Goal: Find specific page/section: Find specific page/section

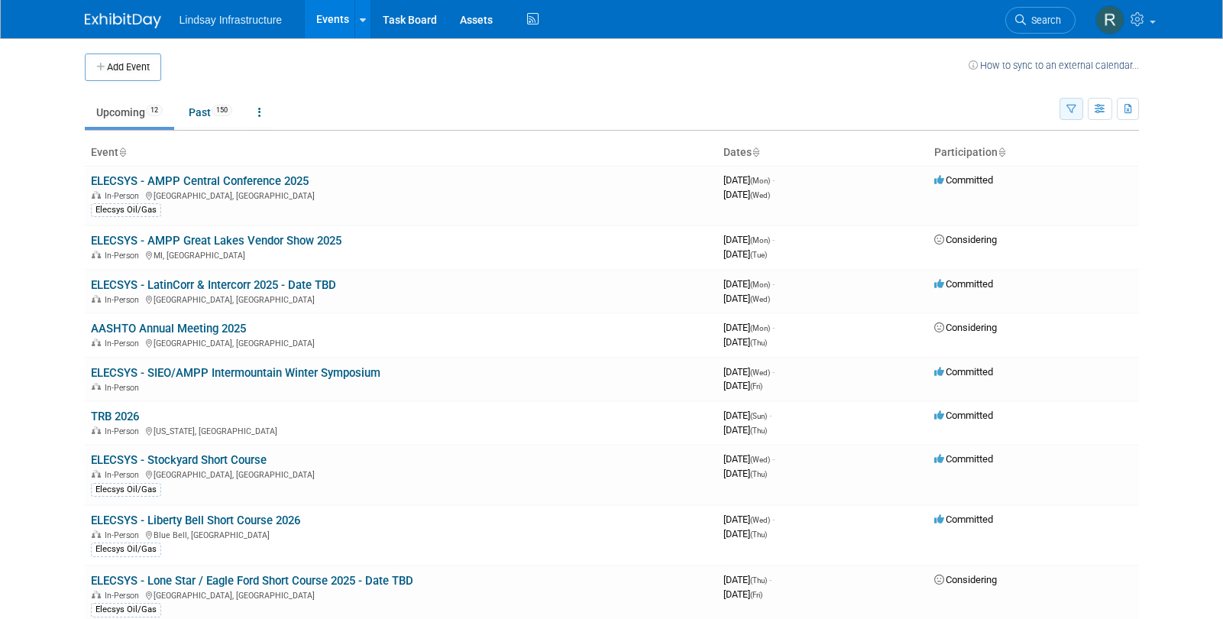
click at [1073, 108] on icon "button" at bounding box center [1071, 110] width 10 height 10
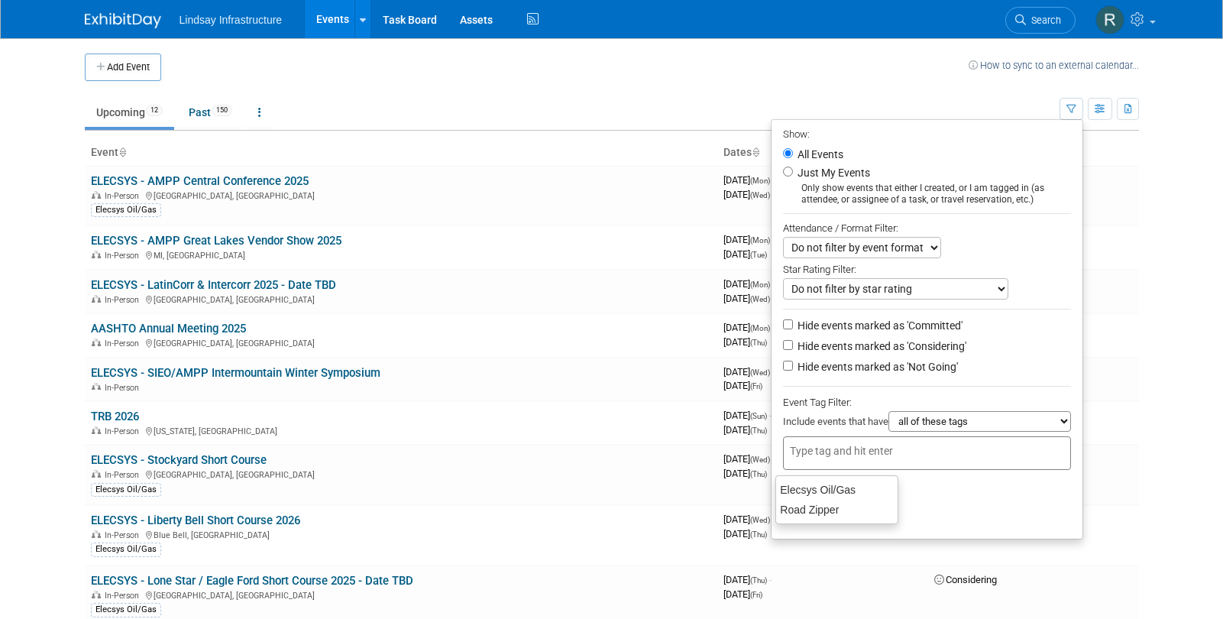
click at [856, 452] on input "text" at bounding box center [851, 450] width 122 height 15
click at [862, 486] on div "Elecsys Oil/Gas" at bounding box center [836, 489] width 123 height 21
type input "Elecsys Oil/Gas"
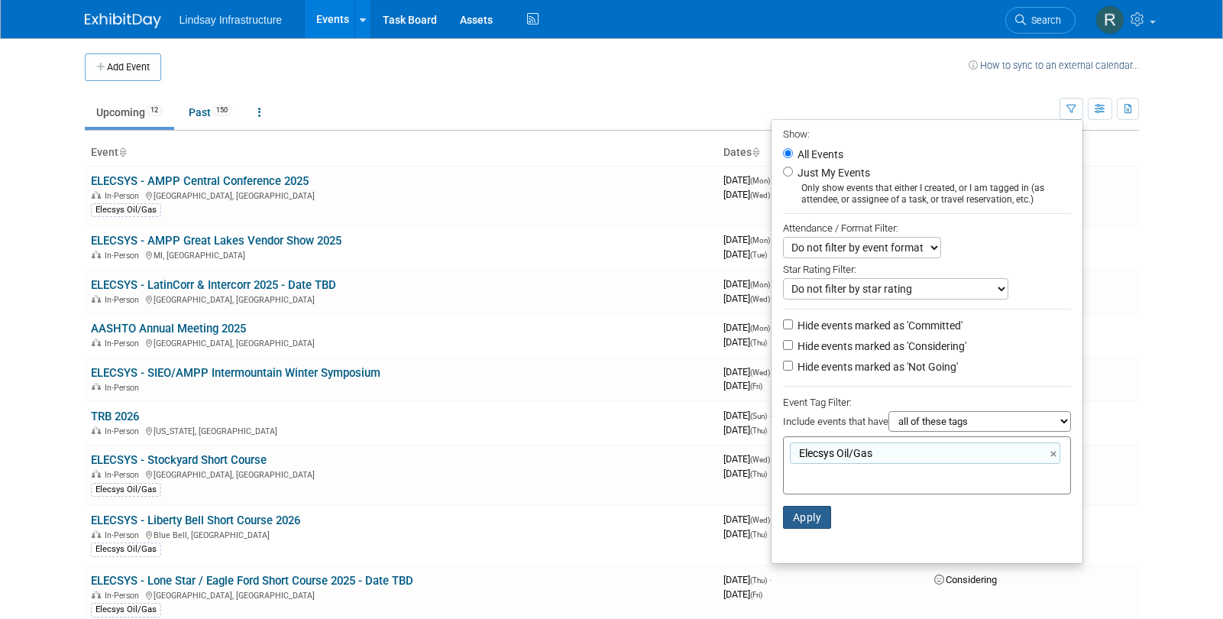
click at [807, 521] on button "Apply" at bounding box center [807, 517] width 49 height 23
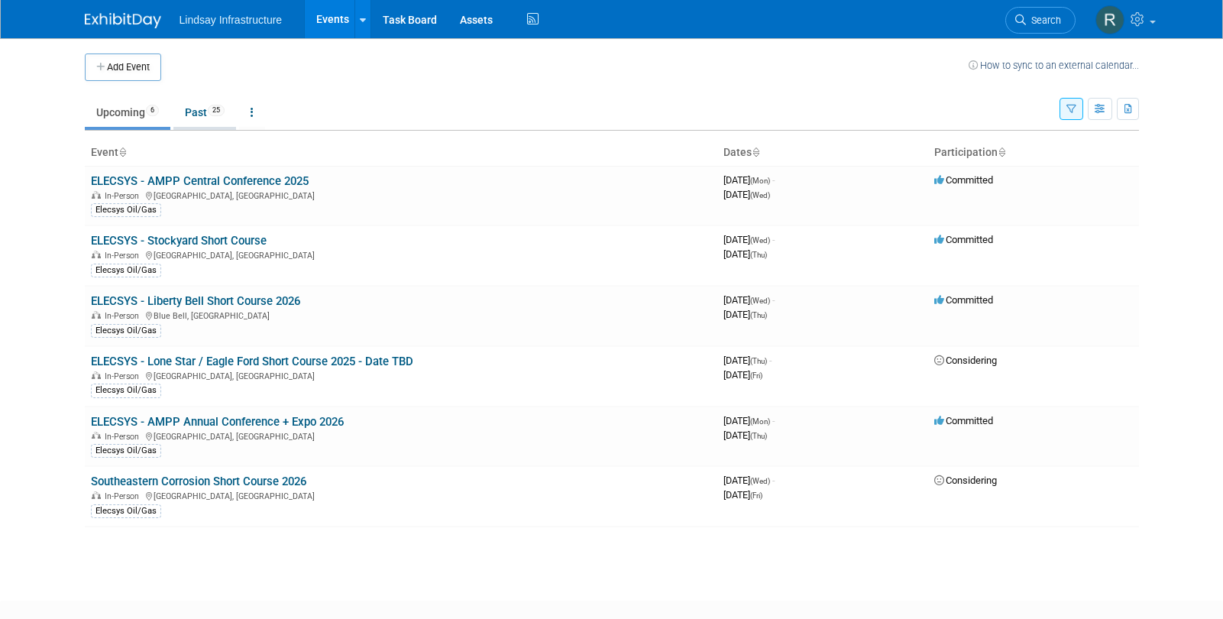
click at [201, 106] on link "Past 25" at bounding box center [204, 112] width 63 height 29
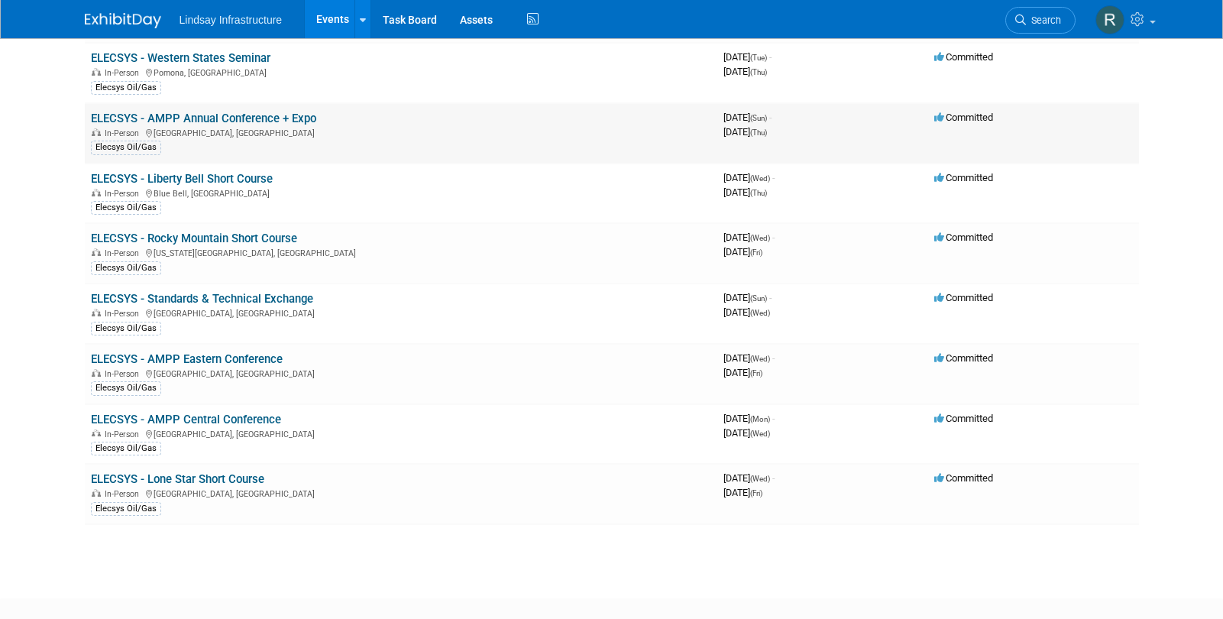
scroll to position [1146, 0]
